Goal: Download file/media

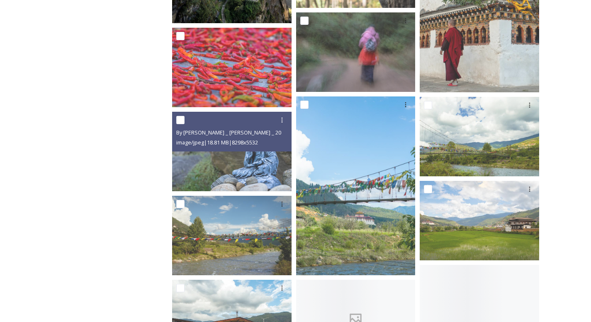
scroll to position [2129, 0]
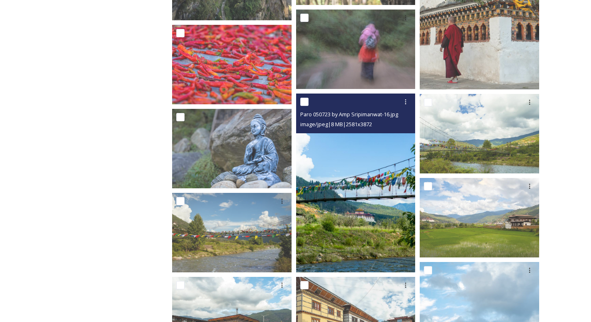
click at [371, 206] on img at bounding box center [355, 183] width 119 height 179
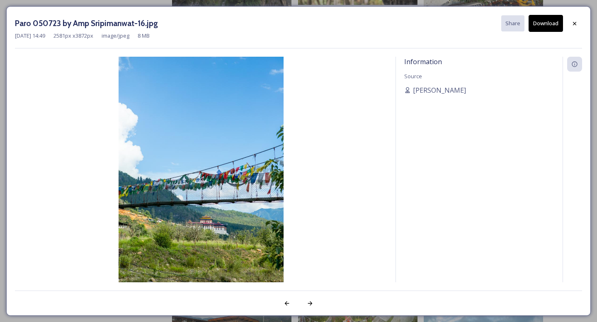
click at [255, 209] on img at bounding box center [201, 181] width 372 height 248
click at [574, 24] on icon at bounding box center [574, 23] width 3 height 3
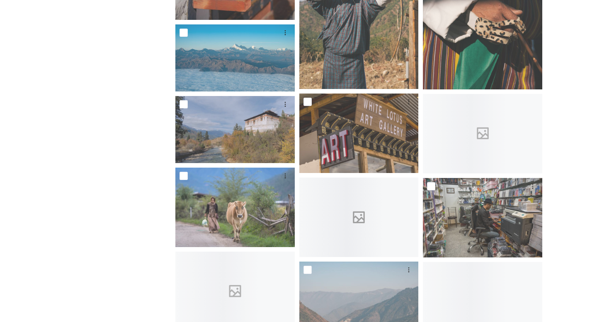
scroll to position [2917, 0]
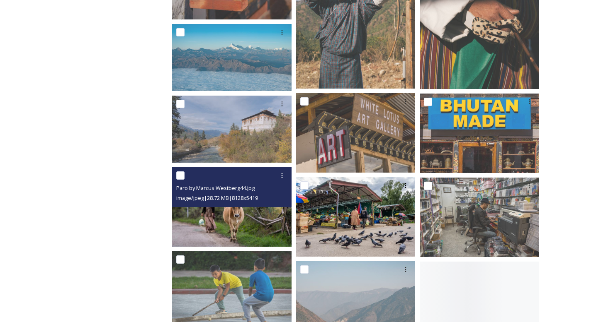
click at [245, 226] on img at bounding box center [231, 207] width 119 height 80
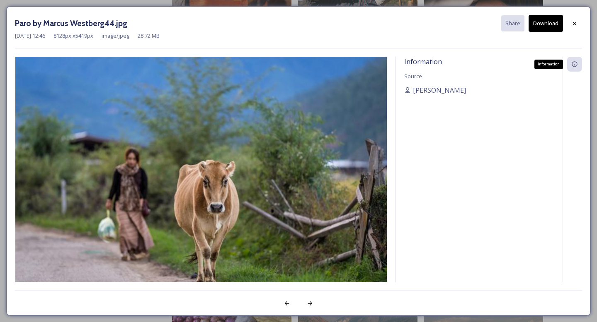
click at [572, 61] on icon at bounding box center [574, 64] width 7 height 7
click at [572, 66] on icon at bounding box center [574, 64] width 5 height 5
click at [504, 106] on div "Information Source [PERSON_NAME]" at bounding box center [479, 170] width 167 height 226
click at [311, 302] on icon at bounding box center [310, 304] width 7 height 7
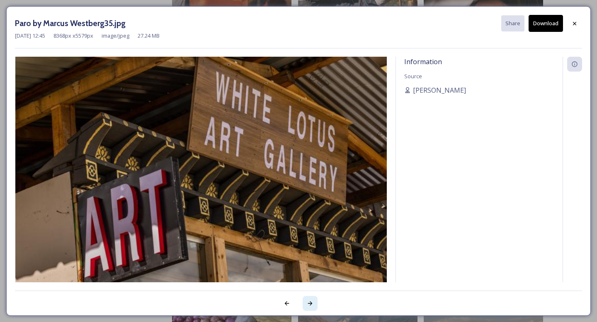
click at [314, 305] on div at bounding box center [310, 303] width 15 height 15
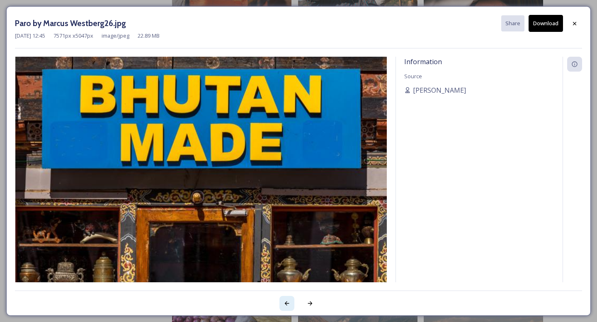
click at [288, 303] on icon at bounding box center [287, 304] width 5 height 4
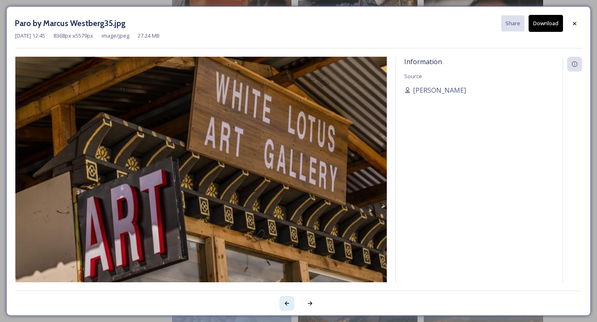
click at [288, 303] on icon at bounding box center [287, 304] width 5 height 4
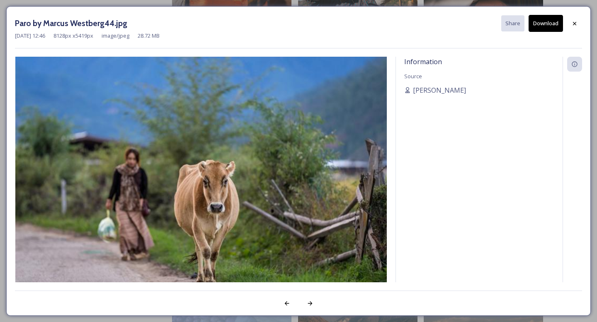
click at [549, 17] on button "Download" at bounding box center [546, 23] width 34 height 17
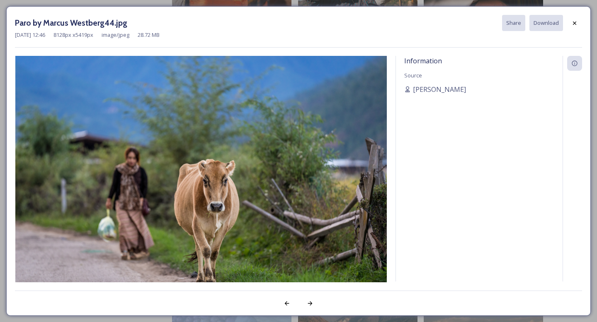
click at [339, 125] on img at bounding box center [201, 180] width 372 height 248
